Goal: Task Accomplishment & Management: Use online tool/utility

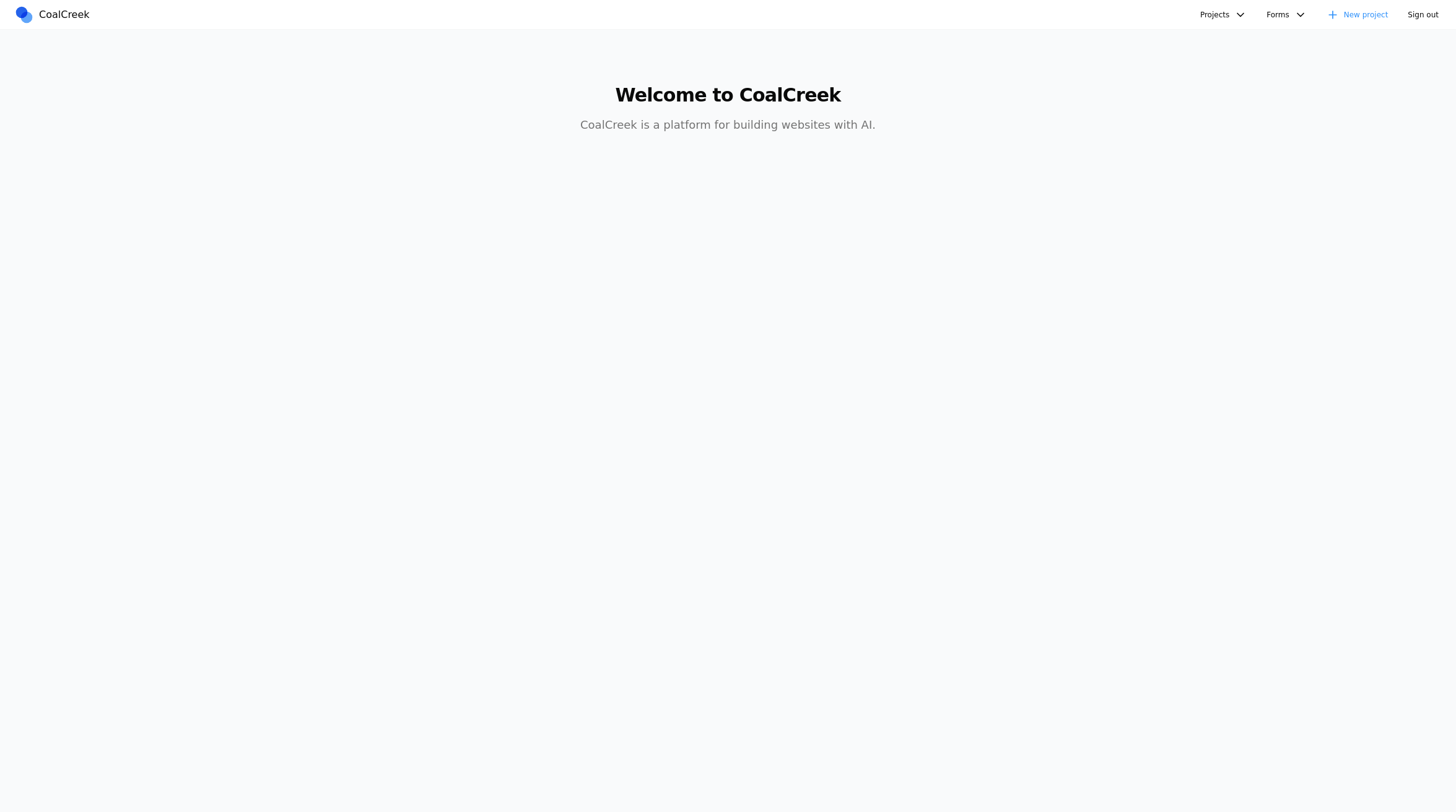
click at [978, 19] on button "Projects" at bounding box center [1224, 15] width 61 height 19
click at [978, 97] on link "Test" at bounding box center [1287, 106] width 178 height 21
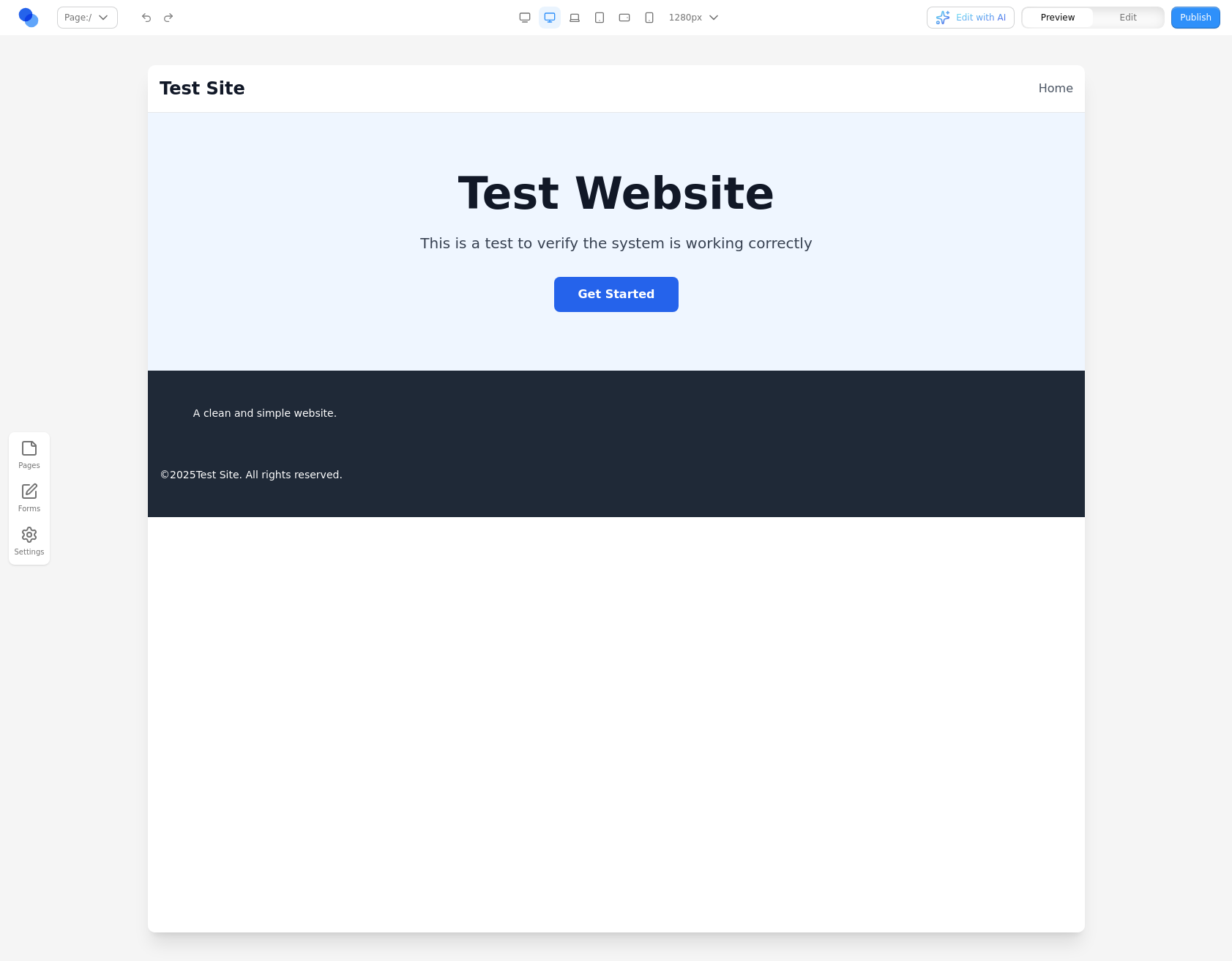
click at [75, 717] on div at bounding box center [616, 513] width 1232 height 895
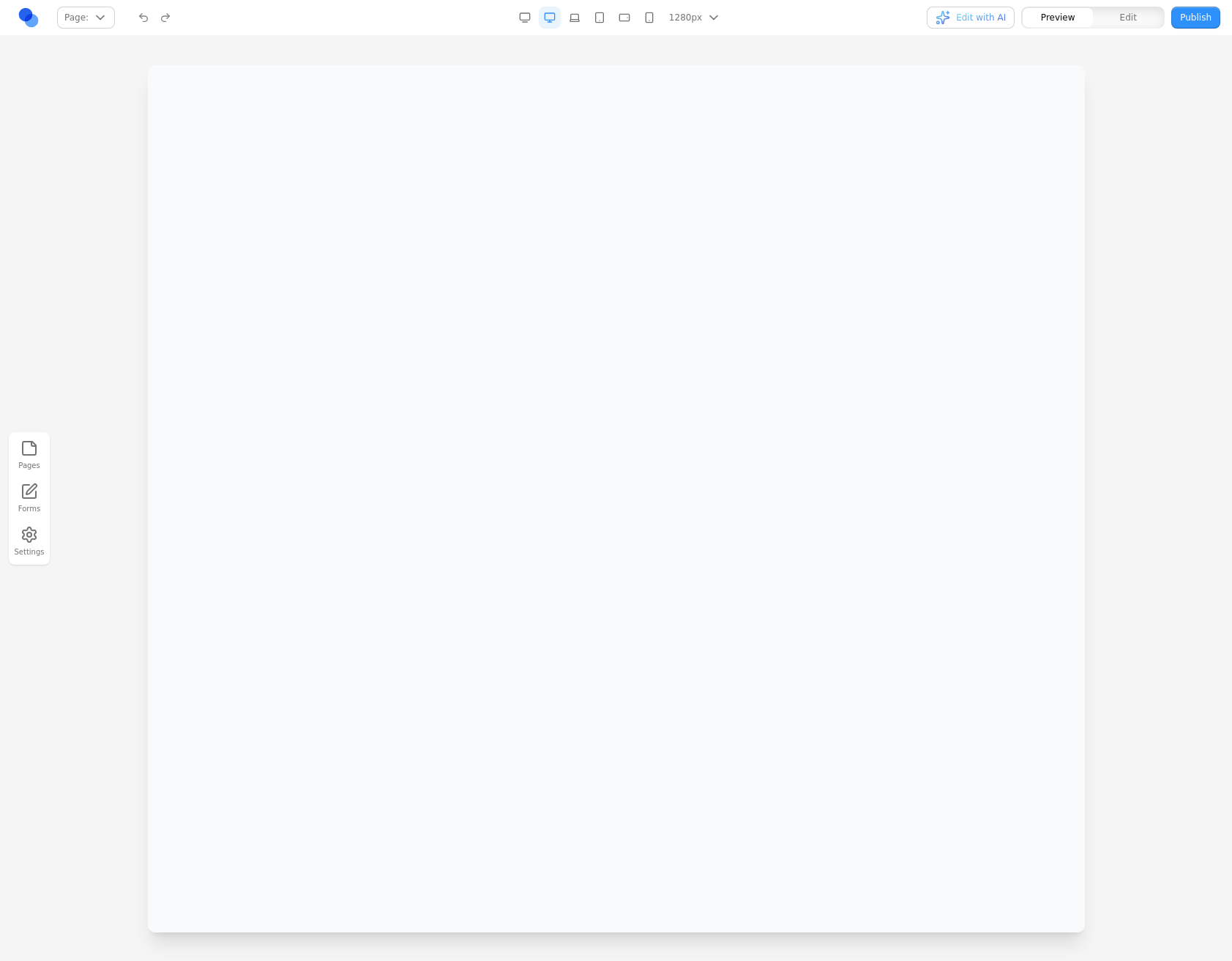
click at [610, 20] on button "button" at bounding box center [600, 17] width 22 height 22
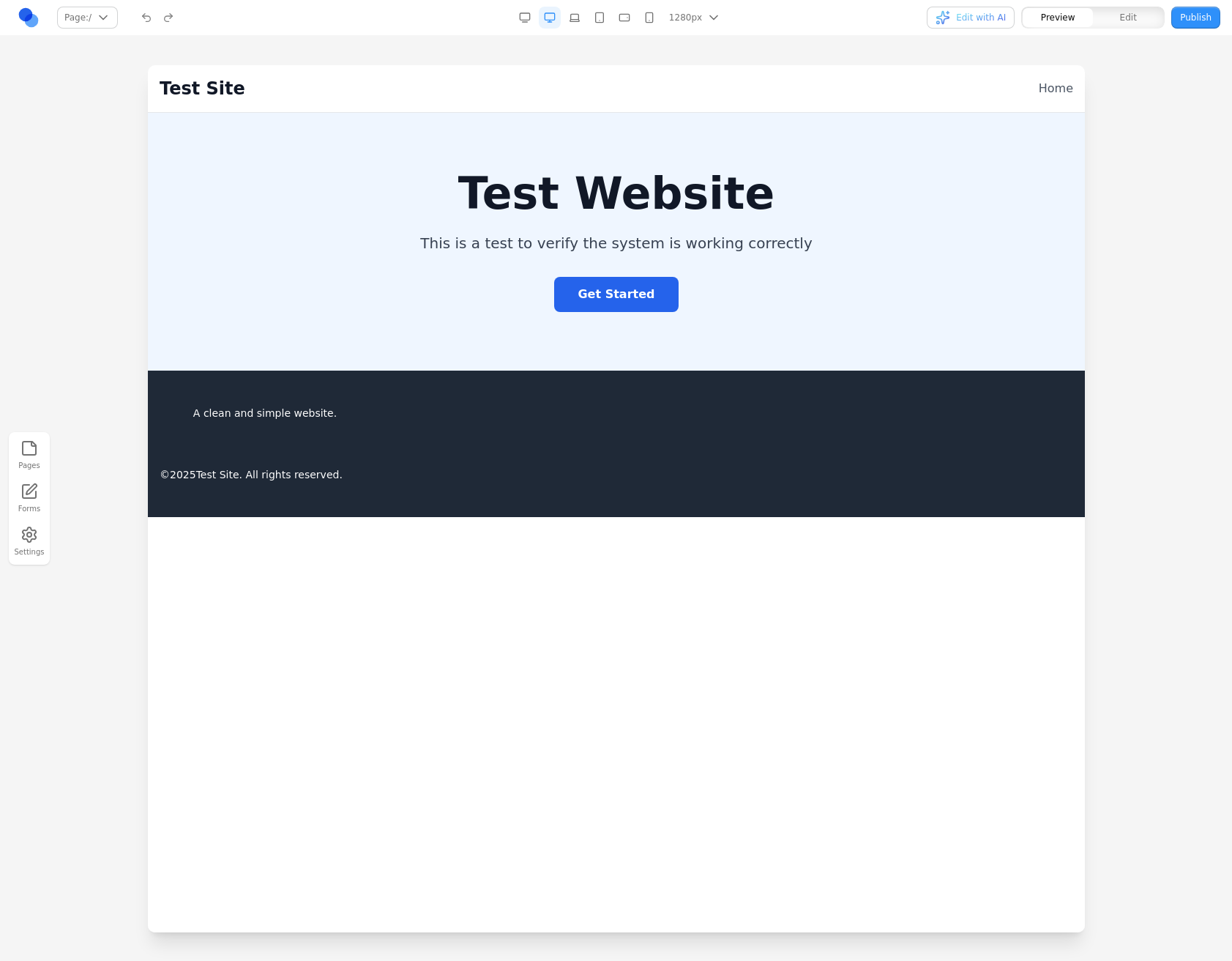
click at [601, 31] on nav "Page: / / Manage pages 1280px 1536px 1280px 1024px 768px 480px 375px Edit with …" at bounding box center [616, 17] width 1232 height 36
click at [601, 21] on icon "button" at bounding box center [599, 17] width 12 height 12
